Goal: Task Accomplishment & Management: Use online tool/utility

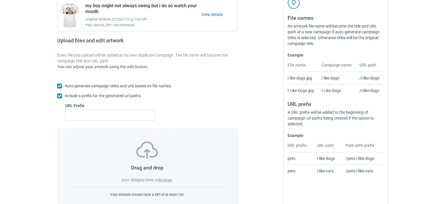
scroll to position [78, 0]
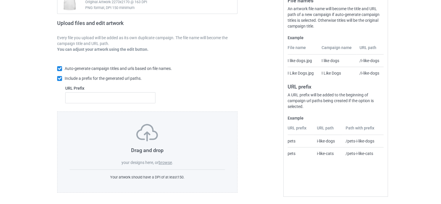
click at [163, 162] on label "browse" at bounding box center [165, 162] width 13 height 5
click at [0, 0] on input "browse" at bounding box center [0, 0] width 0 height 0
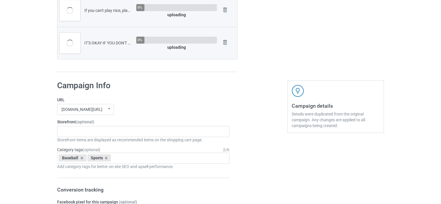
scroll to position [513, 0]
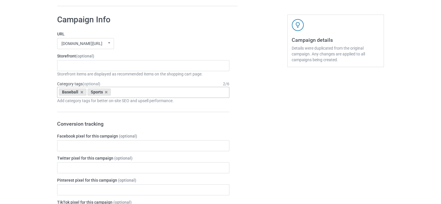
click at [125, 92] on div "Baseball Sports Age > [DEMOGRAPHIC_DATA] > 1 Age > [DEMOGRAPHIC_DATA] Months > …" at bounding box center [143, 92] width 172 height 11
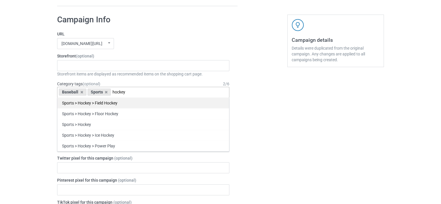
type input "hockey"
click at [115, 102] on div "Sports > Hockey > Field Hockey" at bounding box center [143, 103] width 172 height 11
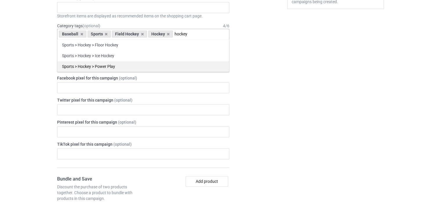
scroll to position [542, 0]
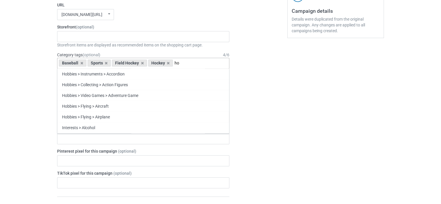
type input "h"
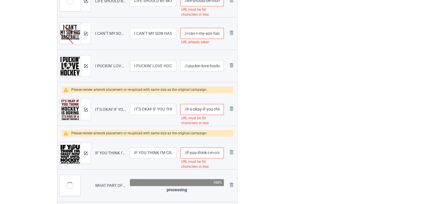
scroll to position [133, 0]
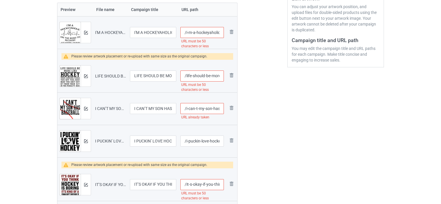
drag, startPoint x: 212, startPoint y: 77, endPoint x: 186, endPoint y: 77, distance: 25.8
click at [186, 77] on input "/life-should-be-more-like-hockey-when-someone-pisses-you-off-you-just-beat-the-…" at bounding box center [203, 76] width 44 height 11
drag, startPoint x: 204, startPoint y: 76, endPoint x: 186, endPoint y: 77, distance: 18.0
click at [186, 77] on input "/more-like-hockey-when-someone-pisses-you-off-you-just-beat-the-shit-out-of-the…" at bounding box center [203, 76] width 44 height 11
click at [218, 77] on input "/hockey-when-someone-pisses-you-off-you-just-beat-the-shit-out-of-them-then-sit…" at bounding box center [203, 76] width 44 height 11
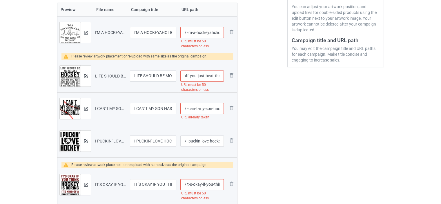
scroll to position [0, 67]
drag, startPoint x: 187, startPoint y: 76, endPoint x: 285, endPoint y: 72, distance: 97.6
click at [285, 72] on div "Campaign to duplicate my boy might not always swing but i do so watch your mout…" at bounding box center [220, 182] width 335 height 549
type input "/hockey-when-someone-pisses-you-off"
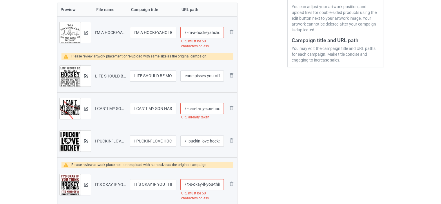
scroll to position [0, 0]
click at [265, 76] on div at bounding box center [263, 182] width 42 height 549
click at [196, 33] on input "/i-m-a-hockeyaholic-on-the-road-to-recovery-just-kidding-i-m-on-my-way-to-the-h…" at bounding box center [203, 32] width 44 height 11
click at [209, 33] on input "/i-m-a-hockeyaholic-on-the-road-to-recovery-just-kidding-i-m-on-my-way-to-the-h…" at bounding box center [203, 32] width 44 height 11
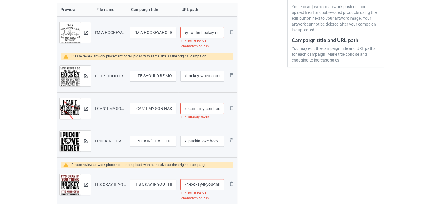
drag, startPoint x: 192, startPoint y: 32, endPoint x: 270, endPoint y: 27, distance: 78.2
click at [270, 27] on div "Campaign to duplicate my boy might not always swing but i do so watch your mout…" at bounding box center [220, 182] width 335 height 549
click at [213, 35] on input "/i-m-a-hockeyaholic-on-the-road-to-recovery-just-kidding-i-m-on-my-way-to-the-h…" at bounding box center [203, 32] width 44 height 11
type input "/i-m-a-hockeyaholic-on"
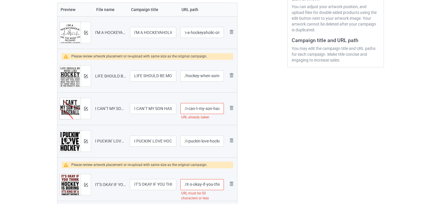
scroll to position [0, 0]
click at [258, 39] on div at bounding box center [263, 182] width 42 height 549
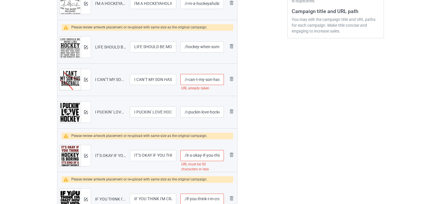
click at [207, 80] on input "/i-can-t-my-son-has-baseball" at bounding box center [203, 79] width 44 height 11
drag, startPoint x: 199, startPoint y: 80, endPoint x: 186, endPoint y: 80, distance: 12.5
click at [186, 80] on input "/i-can-t-my-son-has-baseball" at bounding box center [203, 79] width 44 height 11
type input "/my-son-has-baseball"
click at [230, 94] on td "Remove file" at bounding box center [231, 79] width 11 height 33
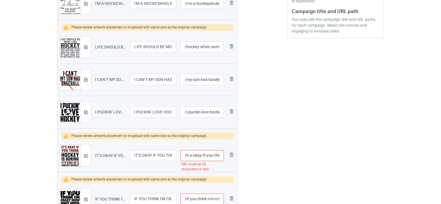
drag, startPoint x: 186, startPoint y: 156, endPoint x: 202, endPoint y: 156, distance: 16.3
click at [202, 156] on input "/it-s-okay-if-you-think-hockey-is-boring-it-s-kind-of-a-smart-people-sport" at bounding box center [203, 155] width 44 height 11
click at [255, 145] on div at bounding box center [263, 153] width 42 height 549
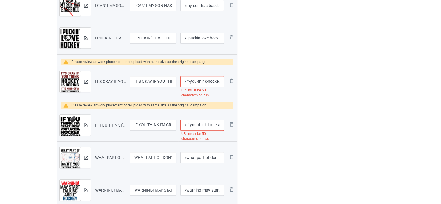
scroll to position [249, 0]
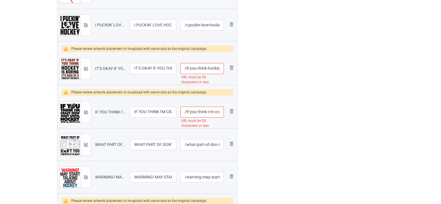
drag, startPoint x: 197, startPoint y: 69, endPoint x: 186, endPoint y: 69, distance: 11.0
click at [186, 69] on input "/if-you-think-hockey-is-boring-it-s-kind-of-a-smart-people-sport" at bounding box center [203, 68] width 44 height 11
click at [258, 72] on div at bounding box center [263, 66] width 42 height 549
click at [213, 69] on input "/think-hockey-is-boring-it-s-kind-of-a-smart-people-sport" at bounding box center [203, 68] width 44 height 11
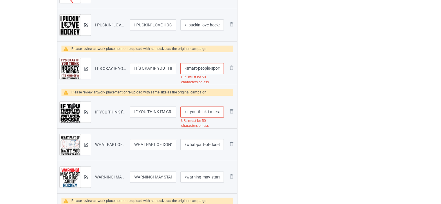
drag, startPoint x: 202, startPoint y: 71, endPoint x: 296, endPoint y: 66, distance: 94.7
click at [296, 66] on div "Campaign to duplicate my boy might not always swing but i do so watch your mout…" at bounding box center [220, 66] width 335 height 549
type input "/think-hockey-is-boring-it-s-kind-of-a"
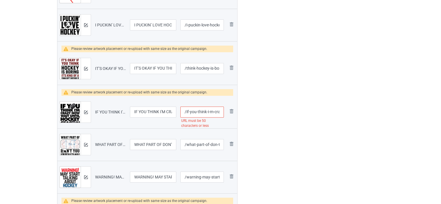
drag, startPoint x: 214, startPoint y: 112, endPoint x: 185, endPoint y: 112, distance: 28.4
click at [185, 112] on input "/if-you-think-i-m-crazy-now-wait-until-hockey-season" at bounding box center [203, 112] width 44 height 11
type input "/crazy-now-wait-until-hockey-season"
click at [262, 112] on div at bounding box center [263, 66] width 42 height 549
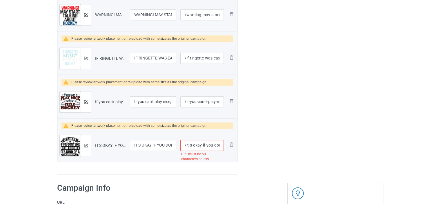
scroll to position [452, 0]
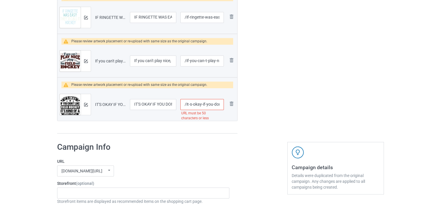
drag, startPoint x: 206, startPoint y: 106, endPoint x: 185, endPoint y: 104, distance: 20.4
click at [185, 104] on input "/it-s-okay-if-you-don-t-like-field-hockey-it-s-kind-of-a-smart-people-sport-any…" at bounding box center [203, 104] width 44 height 11
drag, startPoint x: 211, startPoint y: 105, endPoint x: 186, endPoint y: 104, distance: 25.3
click at [186, 104] on input "/you-don-t-like-field-hockey-it-s-kind-of-a-smart-people-sport-anyway" at bounding box center [203, 104] width 44 height 11
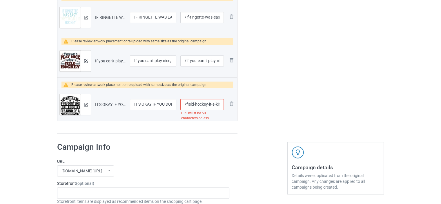
click at [210, 106] on input "/field-hockey-it-s-kind-of-a-smart-people-sport-anyway" at bounding box center [203, 104] width 44 height 11
drag, startPoint x: 195, startPoint y: 105, endPoint x: 186, endPoint y: 104, distance: 9.6
click at [186, 104] on input "/field-hockey-it-s-kind-of-a-smart-people-sport-anyway" at bounding box center [203, 104] width 44 height 11
type input "/hockey-it-s-kind-of-a-smart-people-sport-anyway"
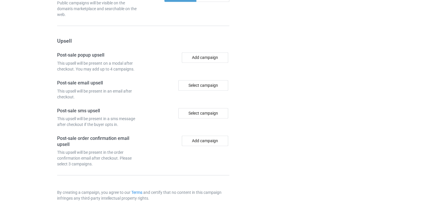
scroll to position [924, 0]
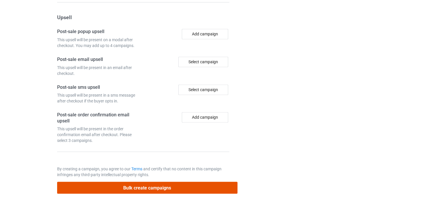
click at [146, 185] on button "Bulk create campaigns" at bounding box center [147, 188] width 181 height 12
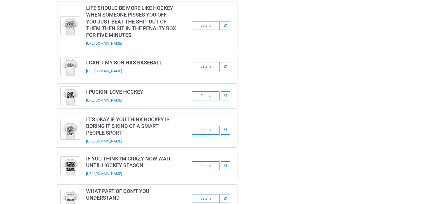
scroll to position [90, 0]
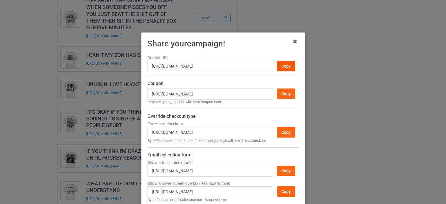
click at [282, 66] on div "Copy" at bounding box center [286, 66] width 18 height 10
click at [294, 41] on icon at bounding box center [294, 41] width 9 height 9
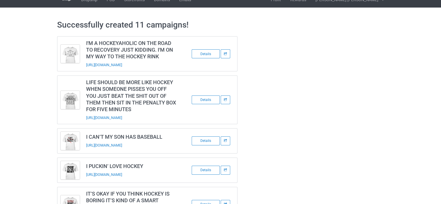
scroll to position [0, 0]
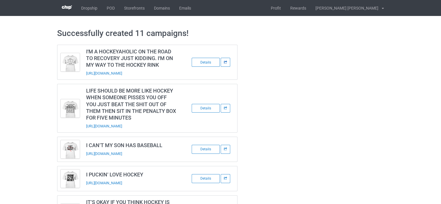
click at [224, 63] on icon at bounding box center [225, 62] width 4 height 3
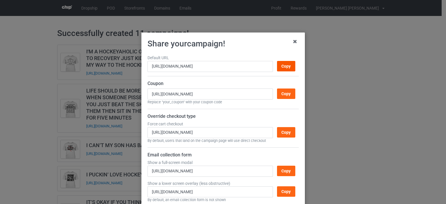
click at [281, 68] on div "Copy" at bounding box center [286, 66] width 18 height 10
click at [291, 42] on icon at bounding box center [294, 41] width 9 height 9
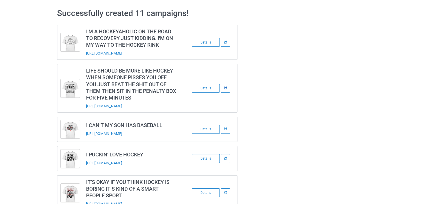
scroll to position [29, 0]
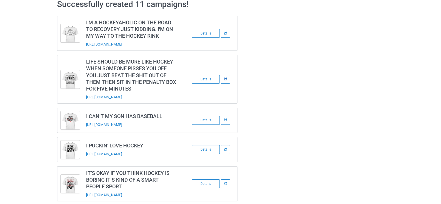
click at [222, 38] on div at bounding box center [226, 33] width 10 height 9
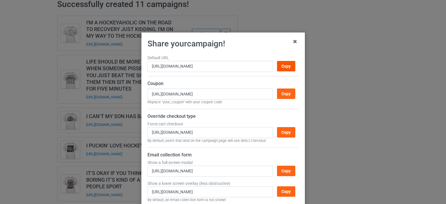
click at [281, 65] on div "Copy" at bounding box center [286, 66] width 18 height 10
click at [295, 41] on icon at bounding box center [294, 41] width 9 height 9
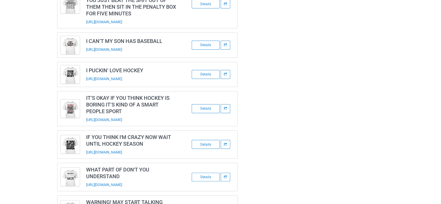
scroll to position [116, 0]
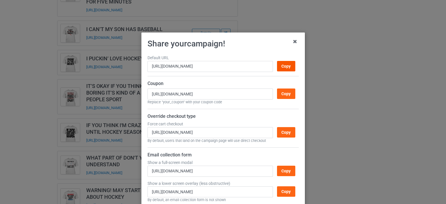
click at [279, 65] on div "Copy" at bounding box center [286, 66] width 18 height 10
click at [291, 42] on icon at bounding box center [294, 41] width 9 height 9
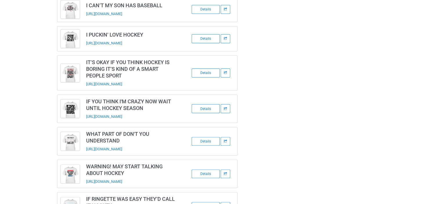
scroll to position [119, 0]
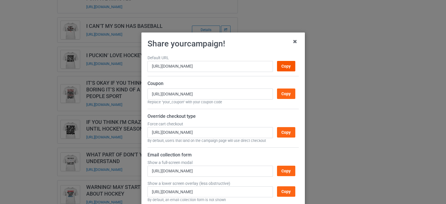
click at [281, 65] on div "Copy" at bounding box center [286, 66] width 18 height 10
click at [294, 42] on icon at bounding box center [294, 41] width 9 height 9
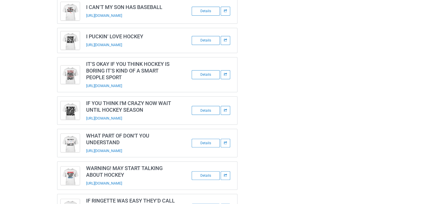
scroll to position [148, 0]
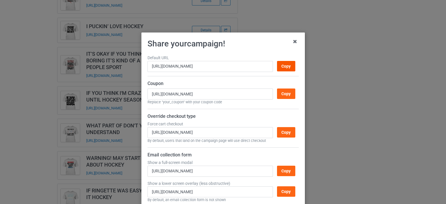
click at [286, 66] on div "Copy" at bounding box center [286, 66] width 18 height 10
click at [293, 41] on icon at bounding box center [294, 41] width 9 height 9
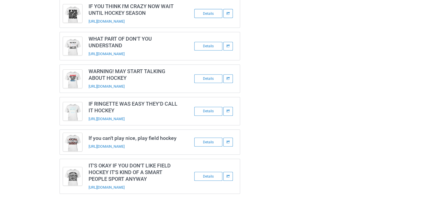
scroll to position [235, 0]
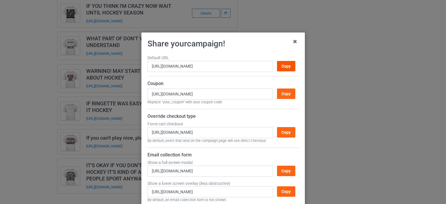
drag, startPoint x: 283, startPoint y: 64, endPoint x: 285, endPoint y: 61, distance: 3.4
click at [283, 64] on div "Copy" at bounding box center [286, 66] width 18 height 10
click at [293, 41] on icon at bounding box center [294, 41] width 9 height 9
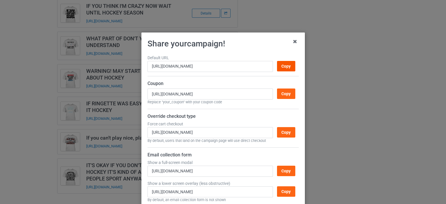
click at [281, 66] on div "Copy" at bounding box center [286, 66] width 18 height 10
click at [293, 41] on icon at bounding box center [294, 41] width 9 height 9
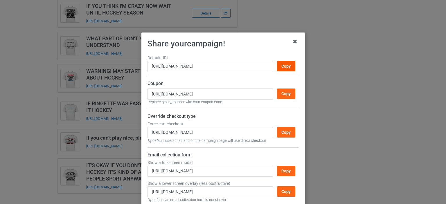
click at [283, 65] on div "Copy" at bounding box center [286, 66] width 18 height 10
click at [293, 42] on icon at bounding box center [294, 41] width 9 height 9
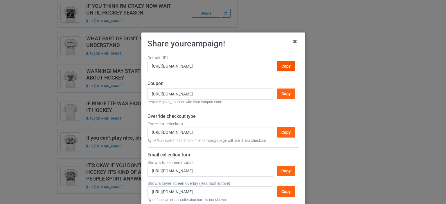
click at [284, 65] on div "Copy" at bounding box center [286, 66] width 18 height 10
